Goal: Find specific page/section: Find specific page/section

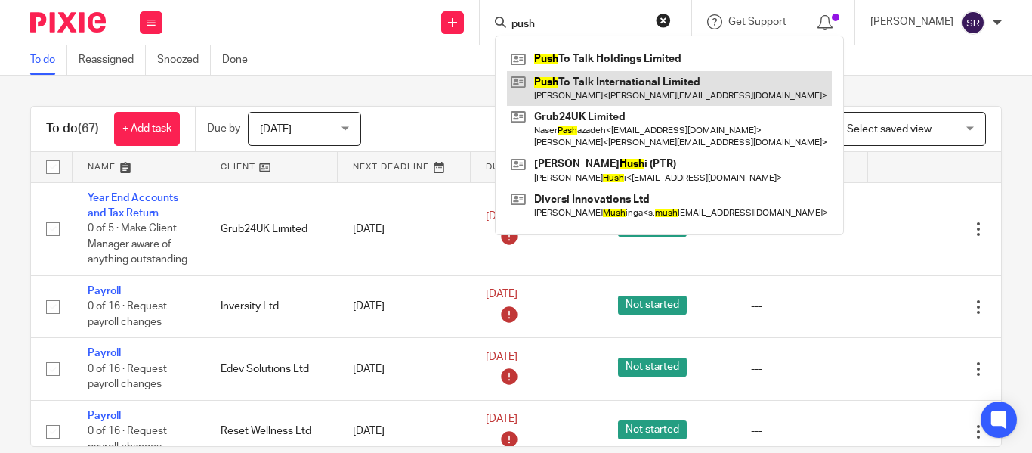
type input "push"
click at [580, 77] on link at bounding box center [669, 88] width 325 height 35
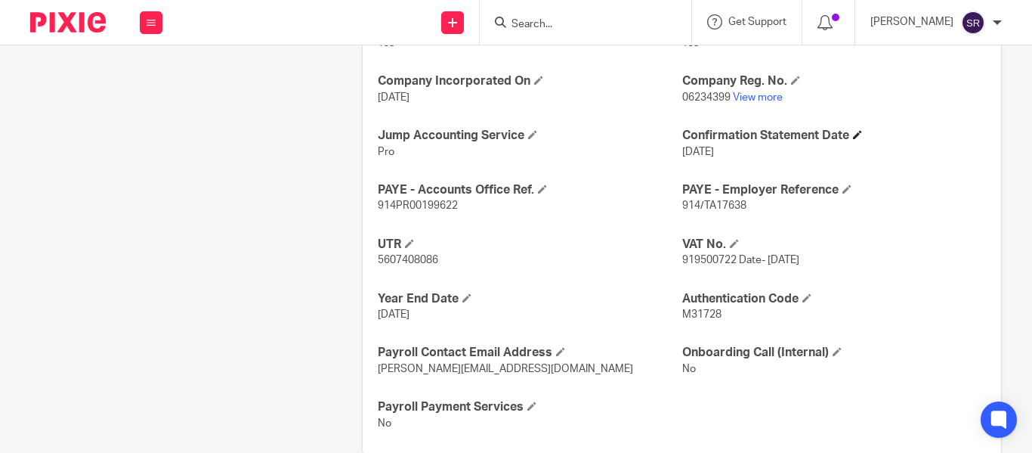
scroll to position [602, 0]
click at [745, 100] on link "View more" at bounding box center [758, 96] width 50 height 11
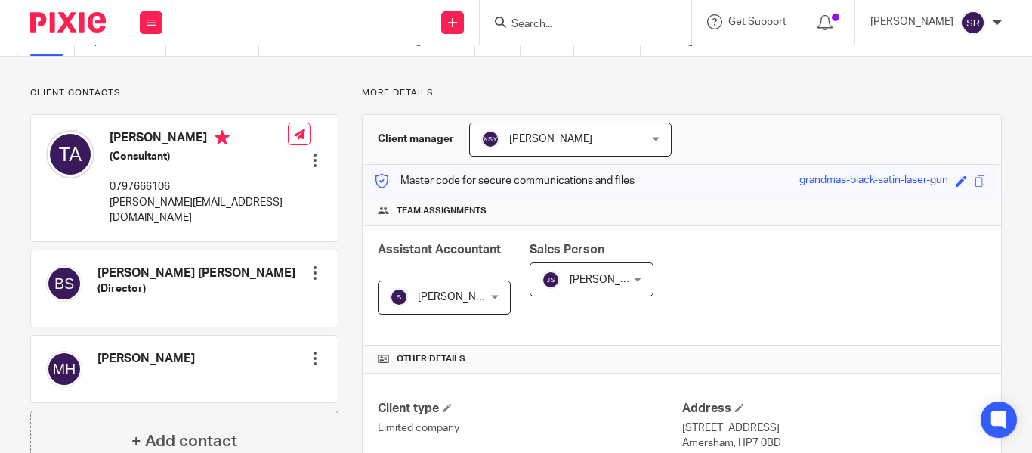
scroll to position [0, 0]
